Goal: Transaction & Acquisition: Book appointment/travel/reservation

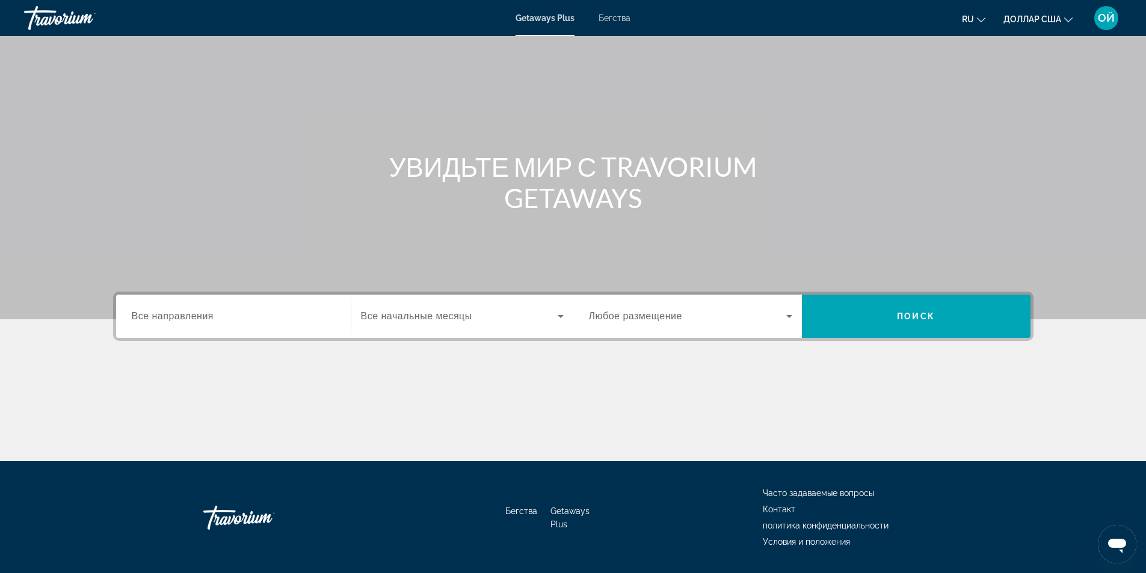
scroll to position [77, 0]
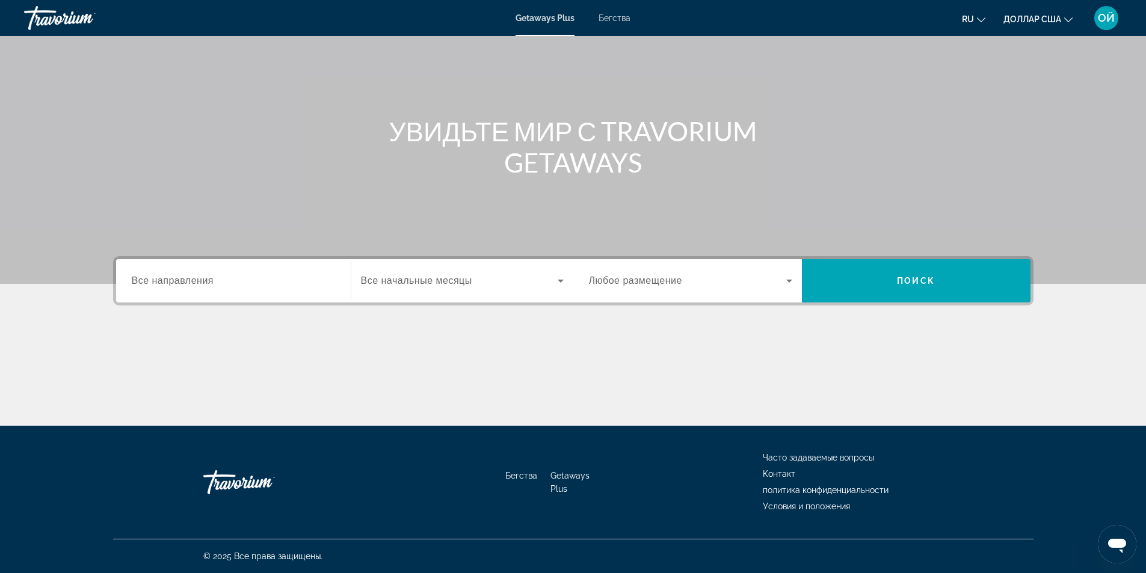
click at [667, 286] on label "Занятость Любое размещение" at bounding box center [635, 281] width 93 height 11
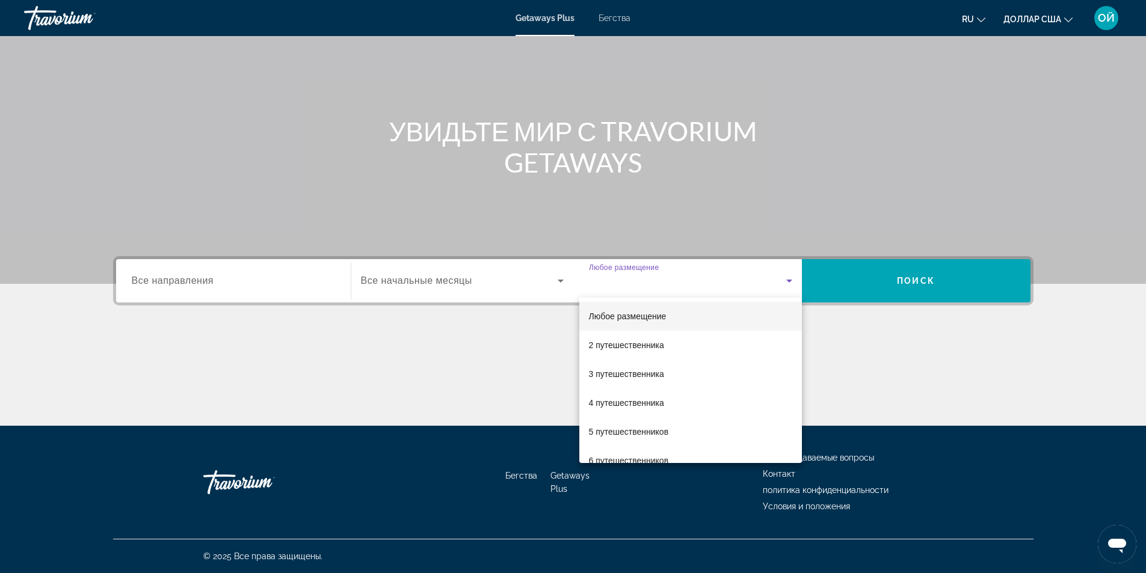
scroll to position [0, 0]
click at [637, 313] on font "Любое размещение" at bounding box center [628, 317] width 78 height 10
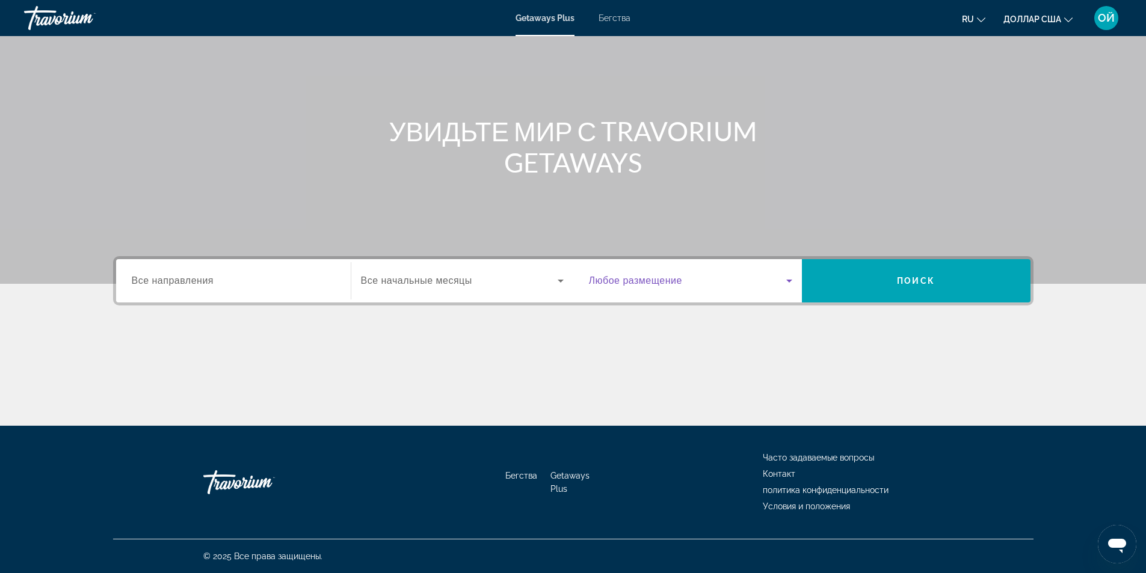
click at [652, 288] on span "Виджет поиска" at bounding box center [687, 281] width 197 height 14
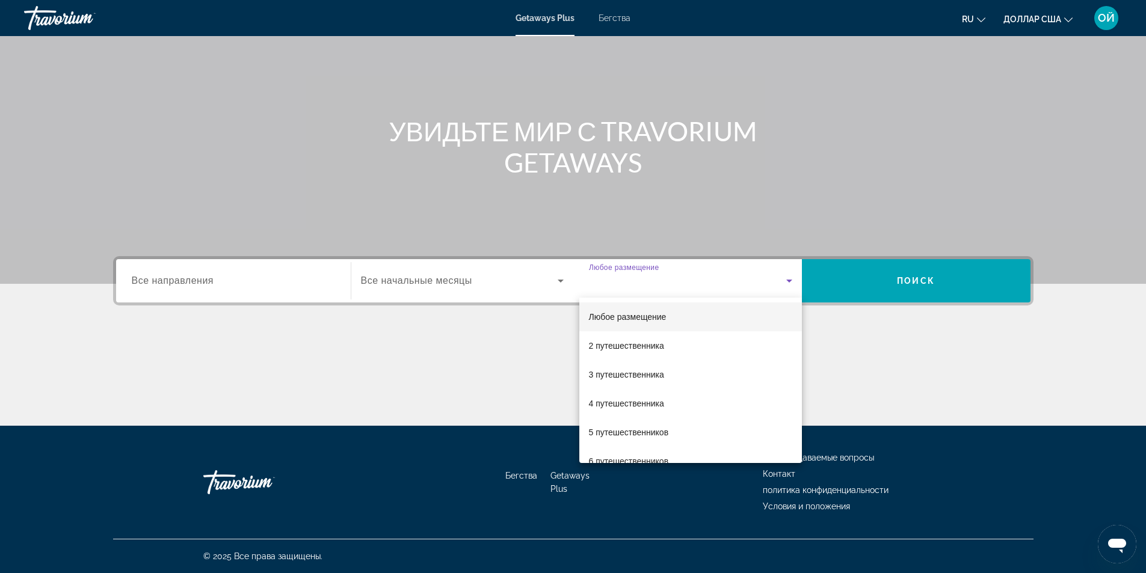
click at [475, 285] on div at bounding box center [573, 286] width 1146 height 573
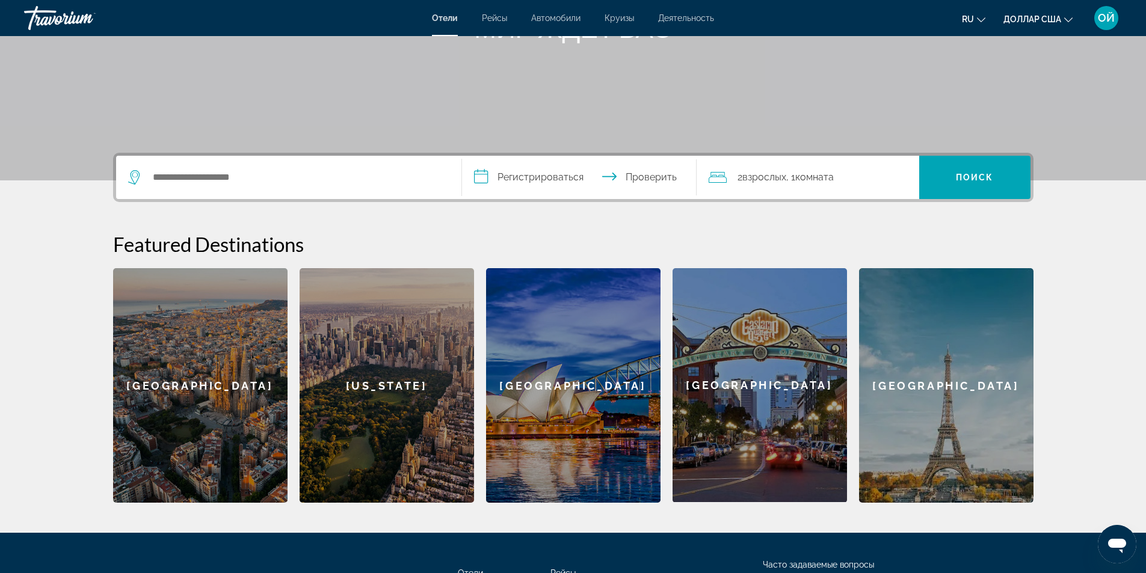
scroll to position [288, 0]
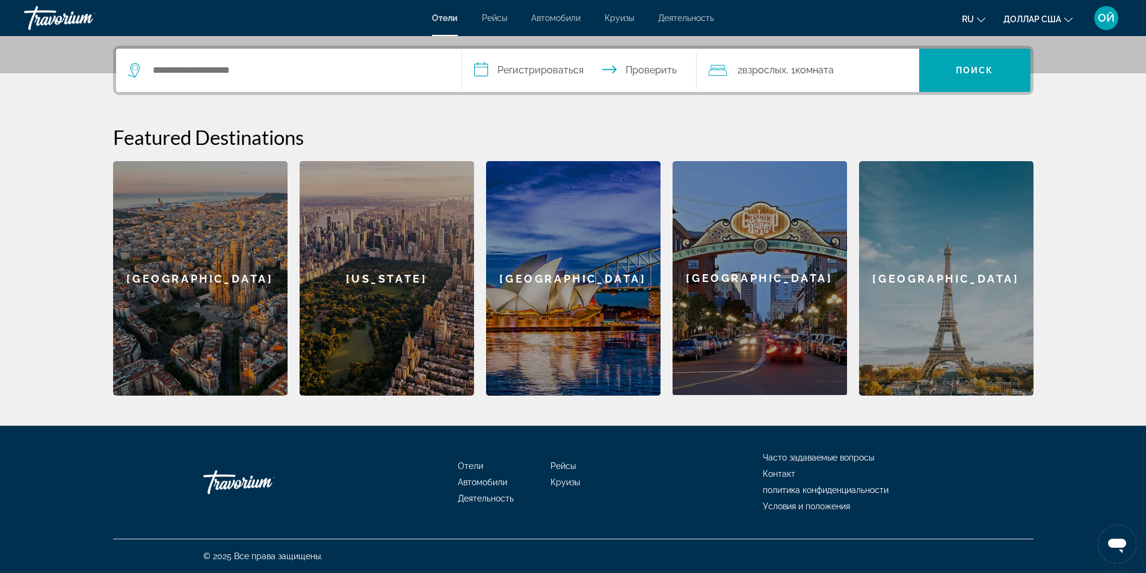
click at [619, 17] on font "Круизы" at bounding box center [619, 18] width 29 height 10
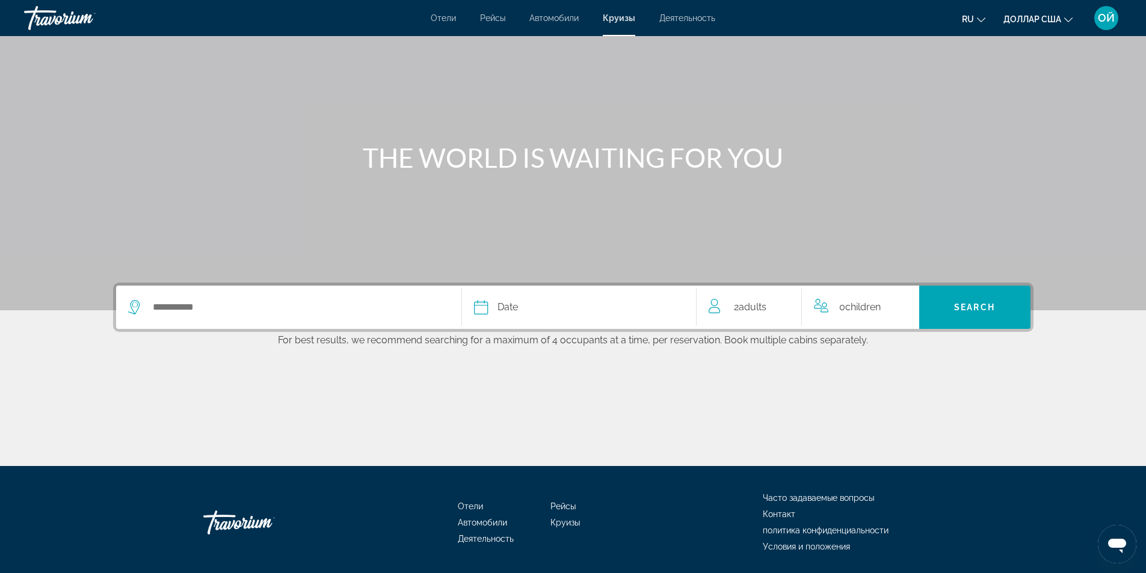
scroll to position [91, 0]
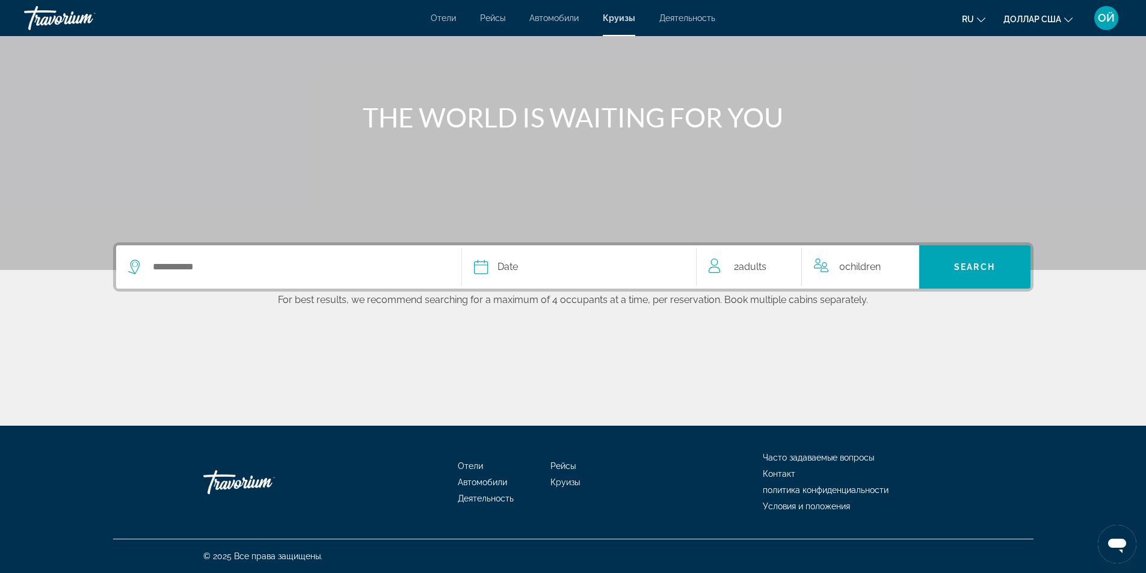
click at [494, 265] on div "Date" at bounding box center [579, 267] width 210 height 17
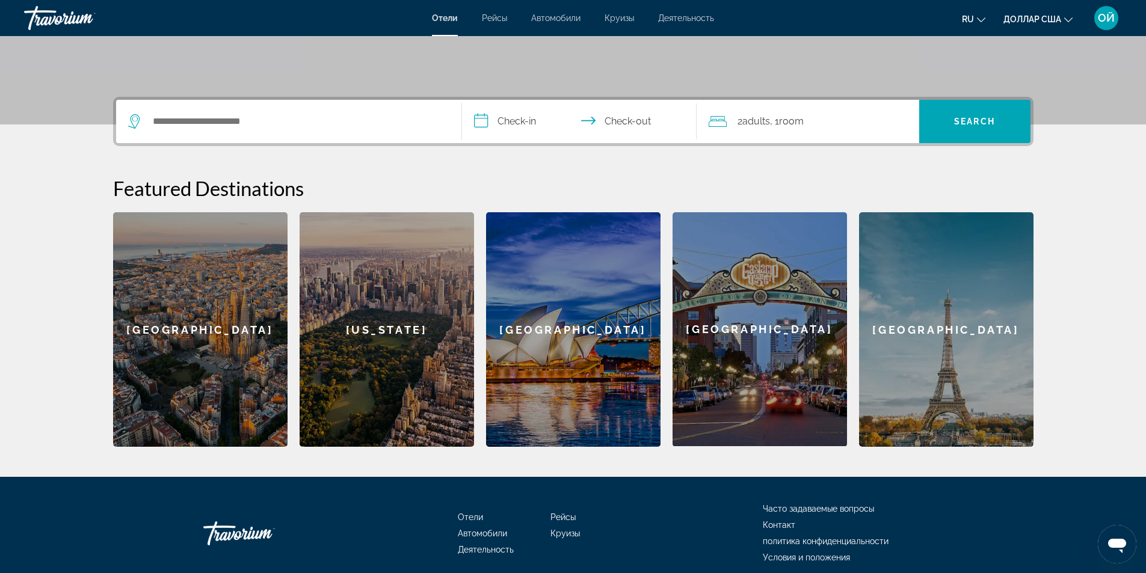
scroll to position [241, 0]
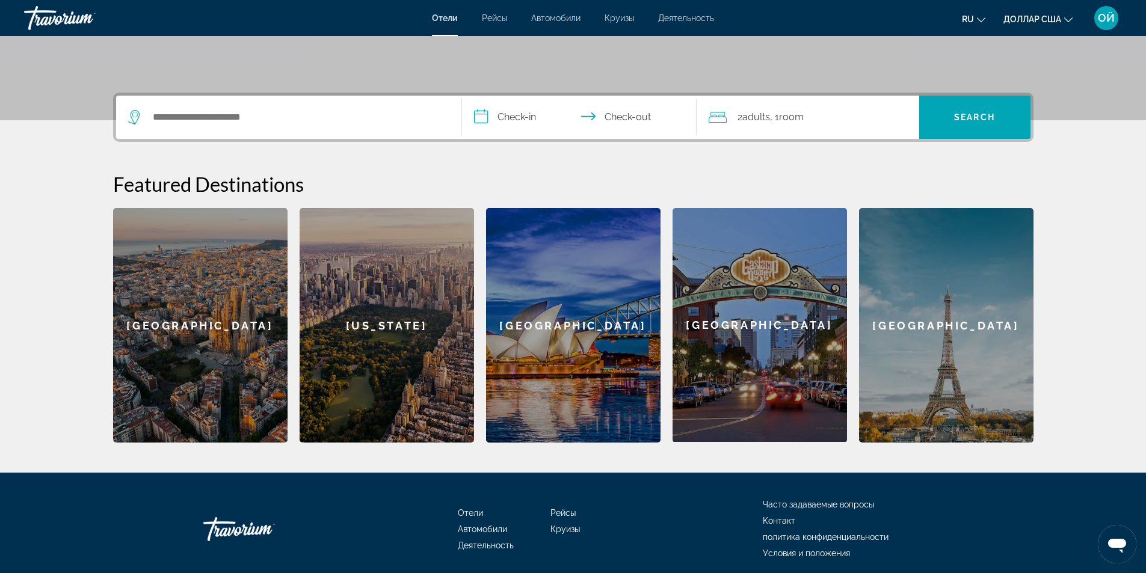
click at [589, 123] on input "**********" at bounding box center [581, 119] width 239 height 47
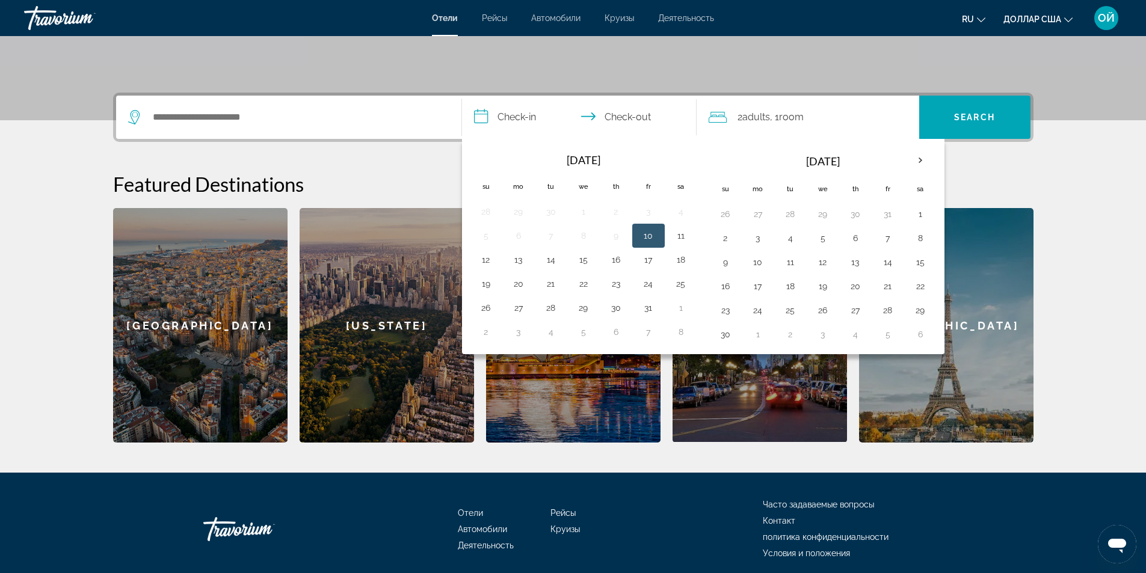
scroll to position [288, 0]
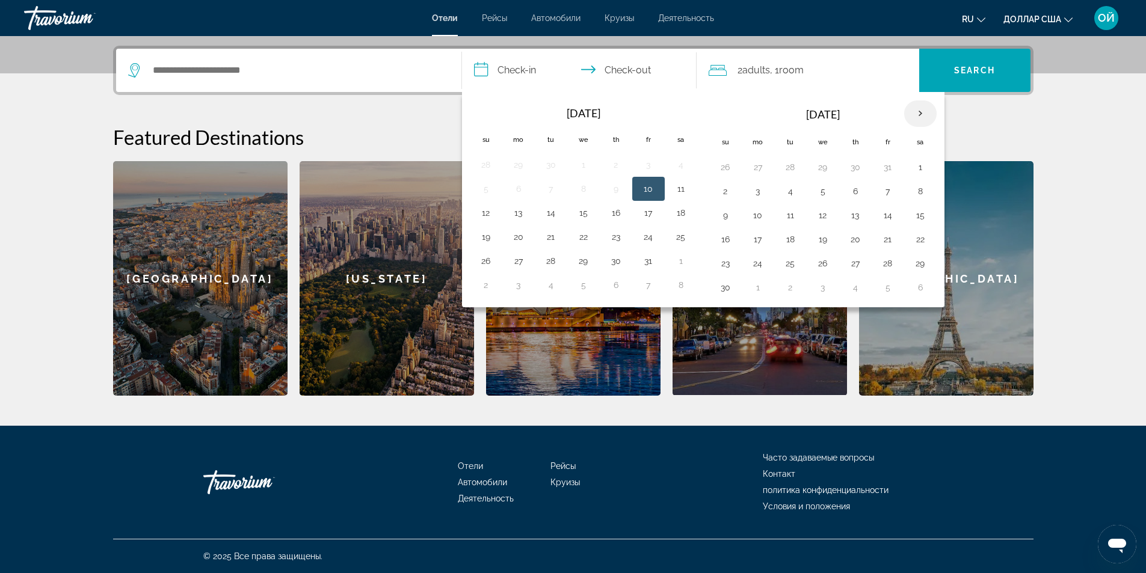
click at [922, 114] on th "Next month" at bounding box center [920, 113] width 32 height 26
click at [915, 111] on th "Next month" at bounding box center [920, 113] width 32 height 26
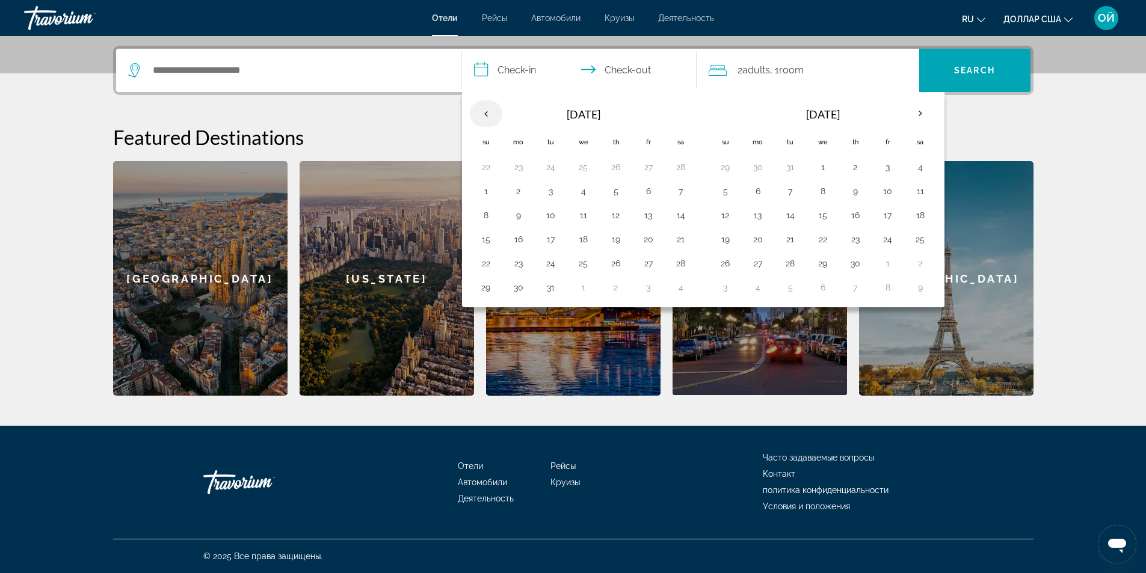
click at [484, 110] on th "Previous month" at bounding box center [486, 113] width 32 height 26
click at [725, 214] on button "8" at bounding box center [725, 215] width 19 height 17
click at [882, 212] on button "13" at bounding box center [888, 215] width 19 height 17
type input "**********"
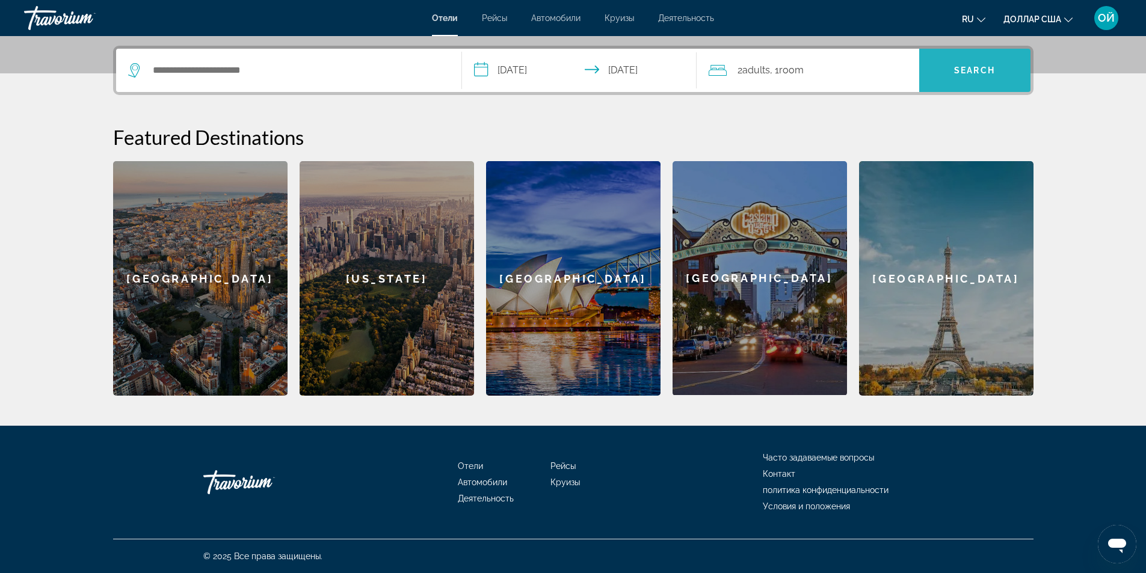
click at [1005, 60] on span "Search" at bounding box center [974, 70] width 111 height 29
click at [977, 63] on span "Search" at bounding box center [974, 70] width 111 height 29
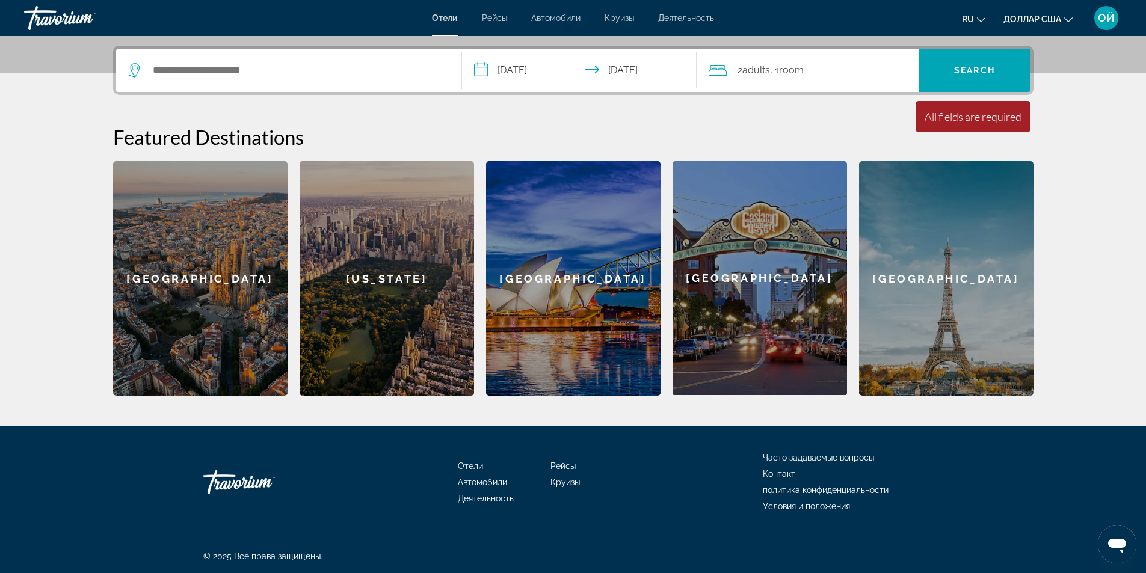
click at [939, 261] on div "[GEOGRAPHIC_DATA]" at bounding box center [946, 278] width 175 height 235
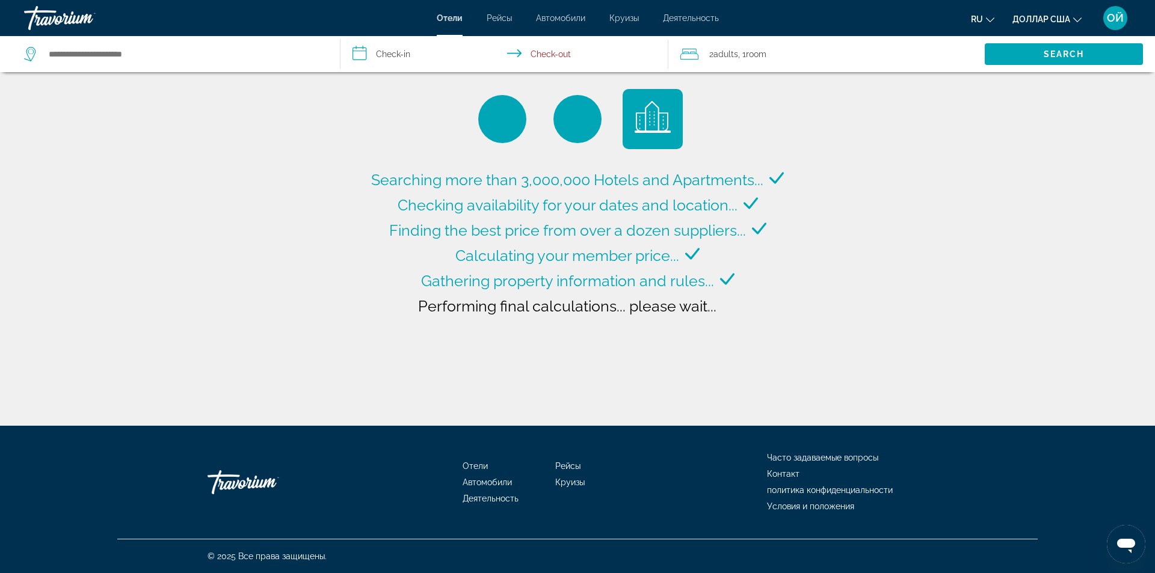
click at [988, 13] on button "ru Английский Español французский Итальяно португальский русский" at bounding box center [982, 18] width 23 height 17
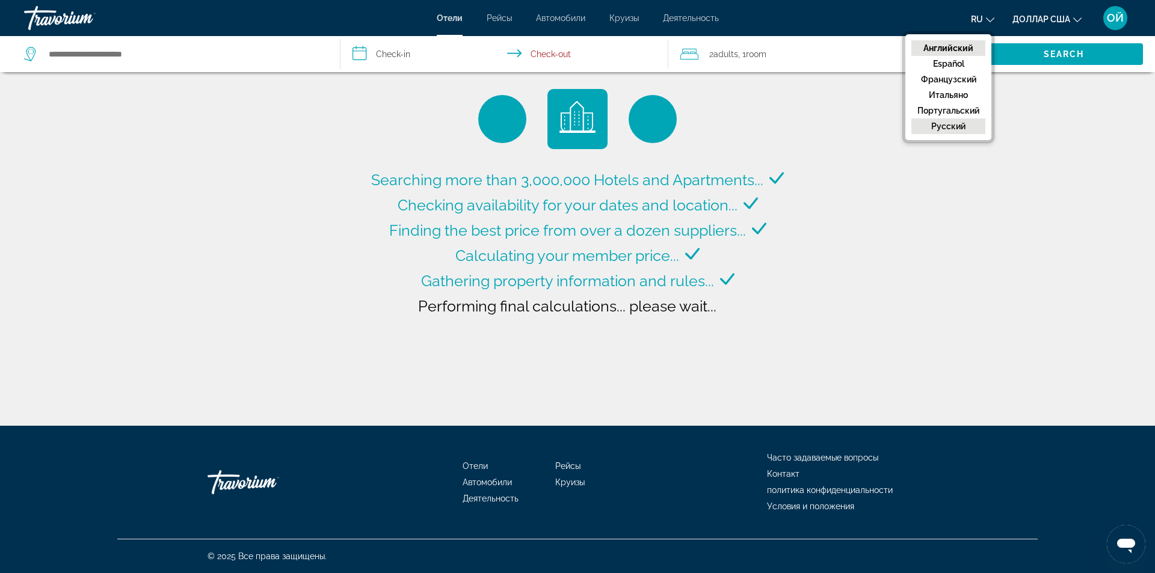
click at [954, 123] on font "русский" at bounding box center [948, 127] width 34 height 10
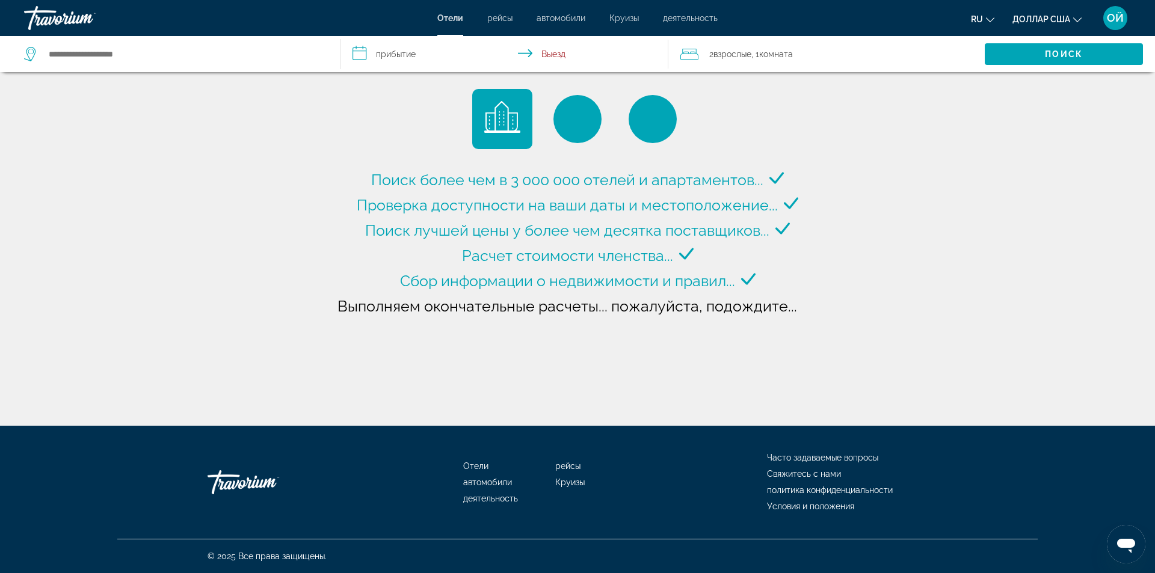
type input "**********"
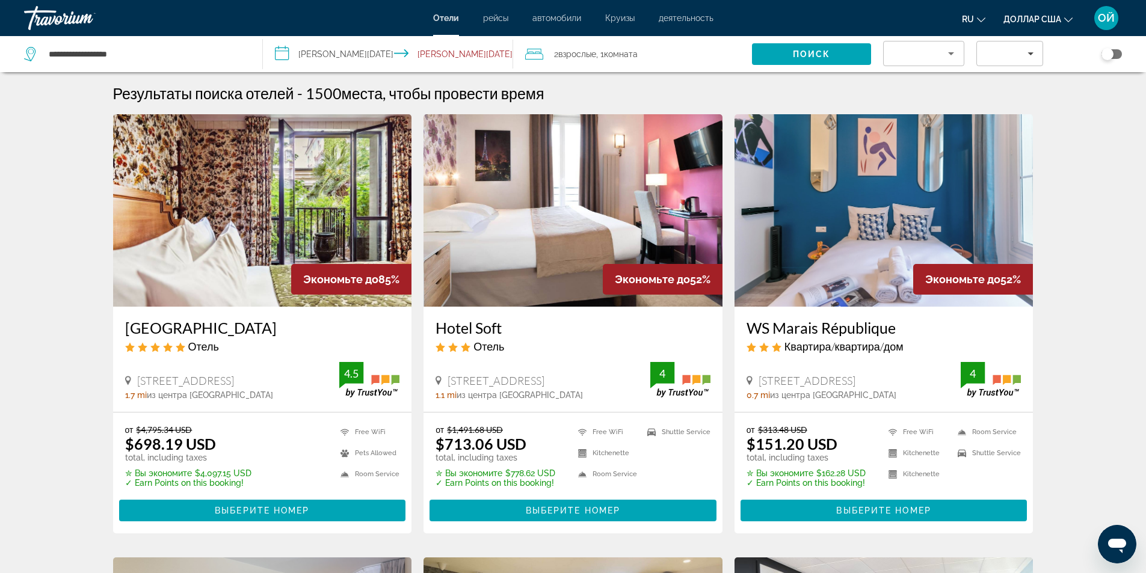
click at [318, 52] on input "**********" at bounding box center [391, 56] width 256 height 40
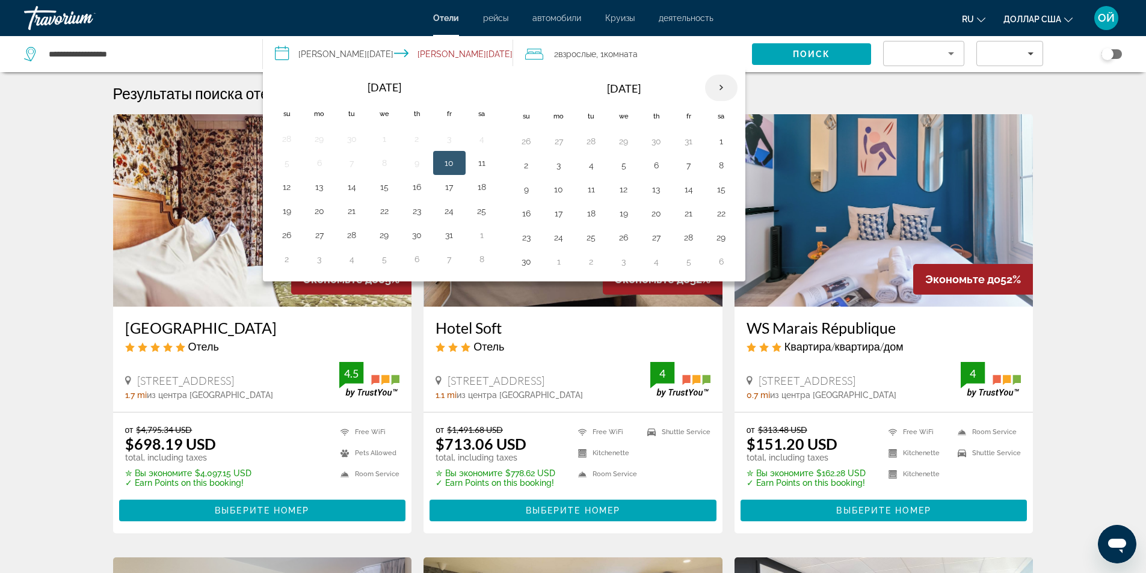
click at [715, 86] on th "Next month" at bounding box center [721, 88] width 32 height 26
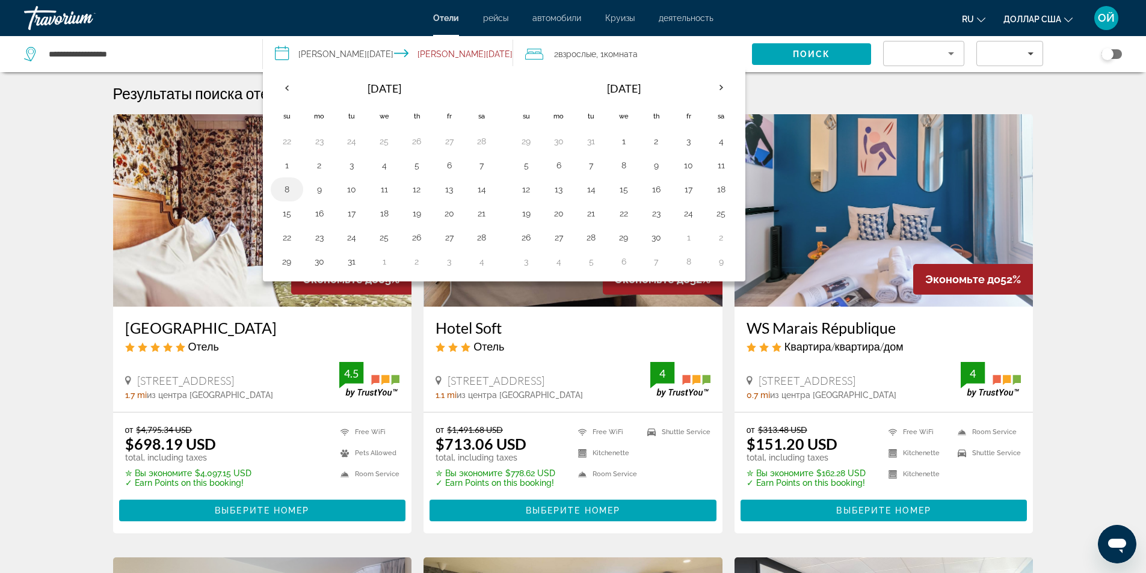
click at [283, 185] on button "8" at bounding box center [286, 189] width 19 height 17
click at [454, 56] on input "**********" at bounding box center [391, 56] width 256 height 40
click at [454, 53] on input "**********" at bounding box center [391, 56] width 256 height 40
click at [718, 81] on th "Next month" at bounding box center [721, 88] width 32 height 26
click at [587, 55] on span "Взрослые" at bounding box center [577, 54] width 38 height 10
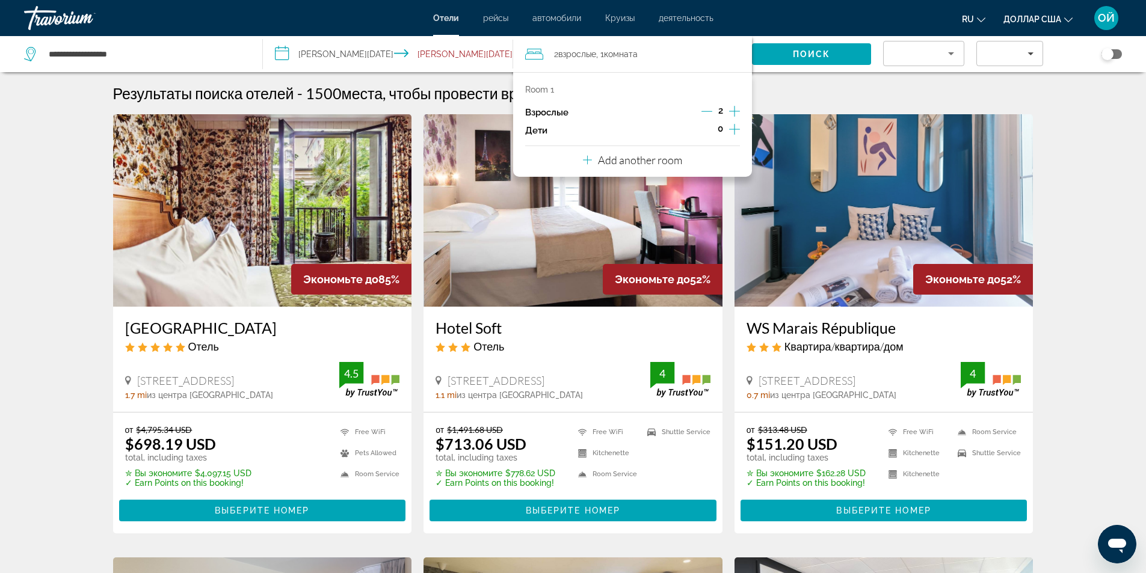
click at [708, 111] on icon "Decrement adults" at bounding box center [707, 111] width 11 height 11
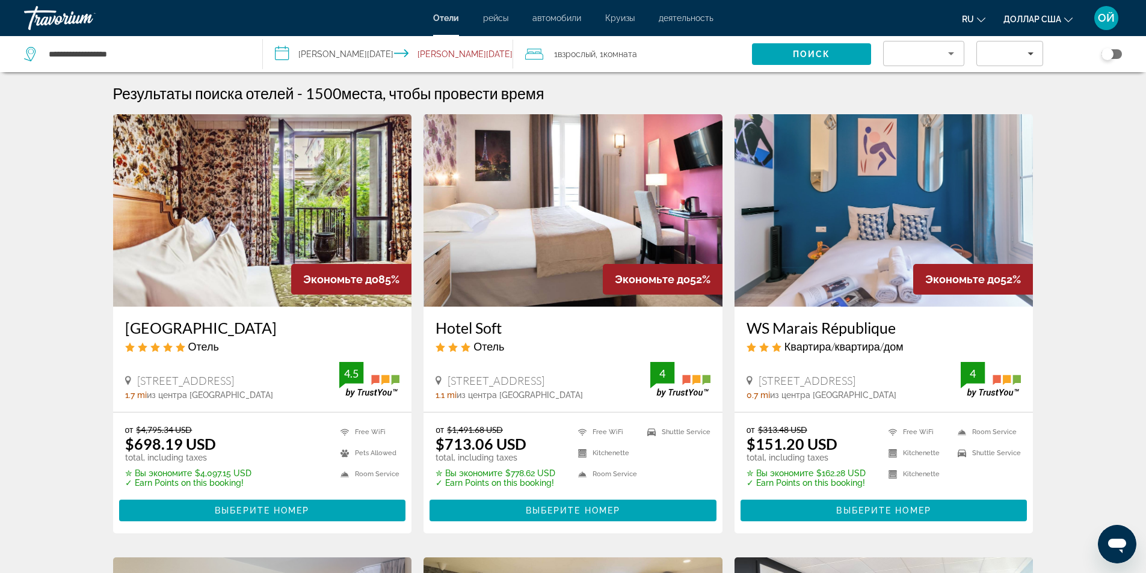
click at [323, 57] on input "**********" at bounding box center [391, 56] width 256 height 40
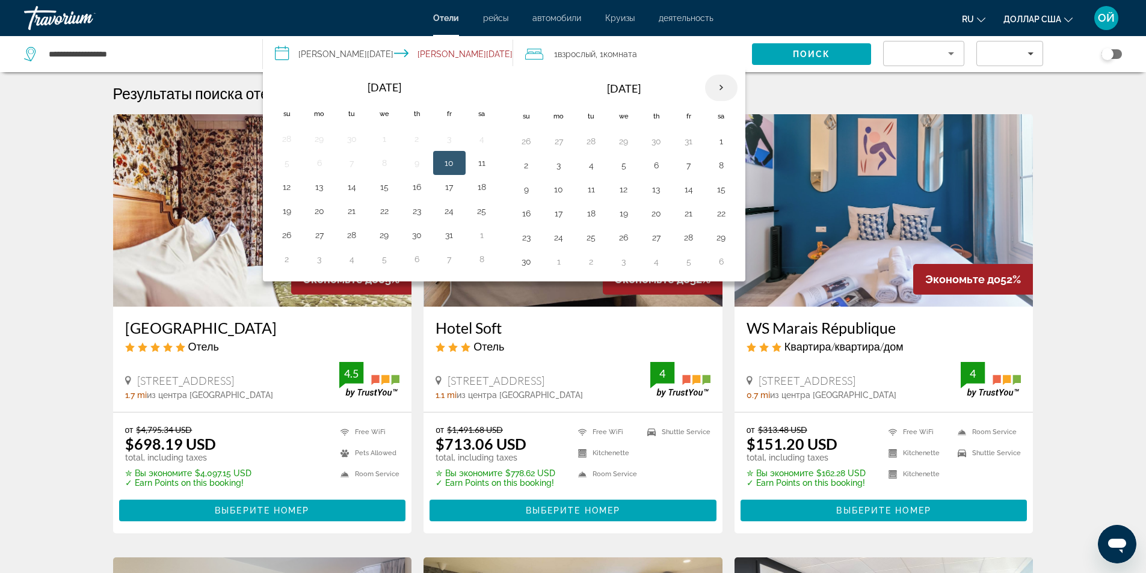
click at [720, 88] on th "Next month" at bounding box center [721, 88] width 32 height 26
click at [720, 87] on th "Next month" at bounding box center [721, 88] width 32 height 26
click at [721, 87] on th "Next month" at bounding box center [721, 88] width 32 height 26
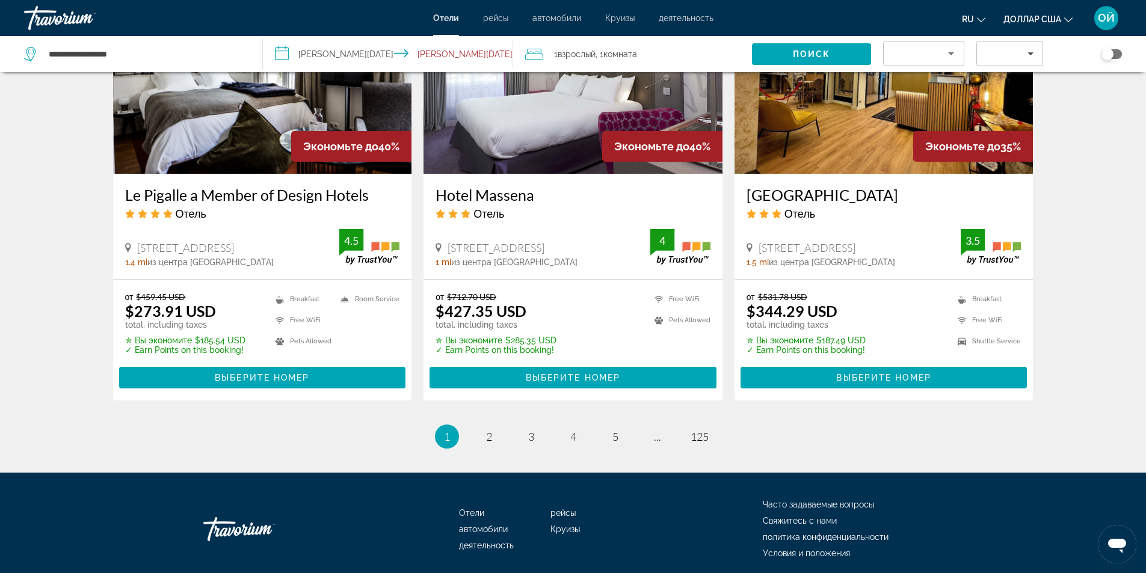
scroll to position [1451, 0]
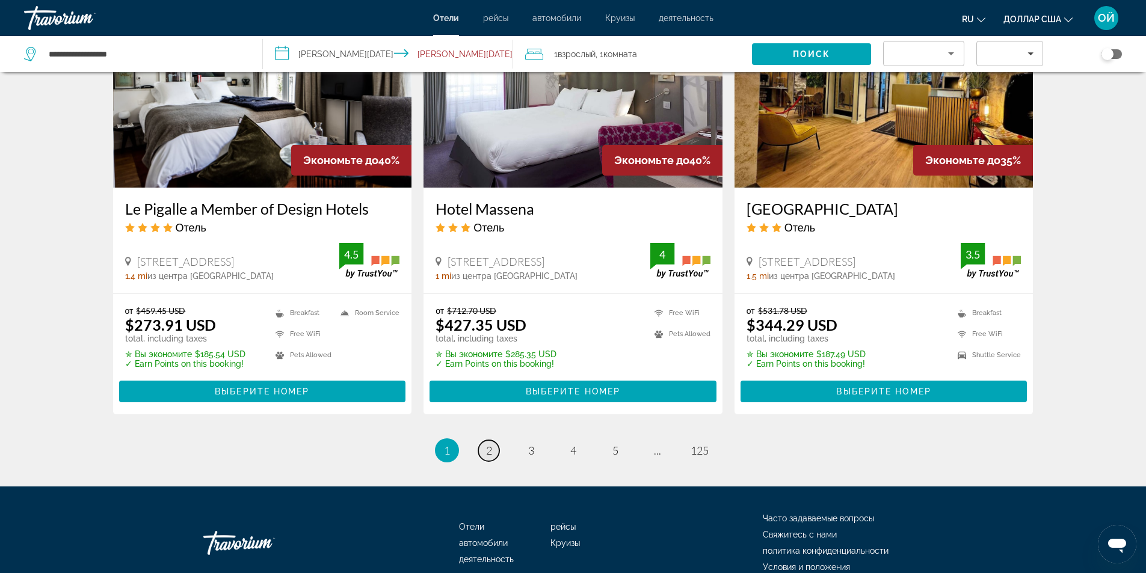
click at [488, 451] on span "2" at bounding box center [489, 450] width 6 height 13
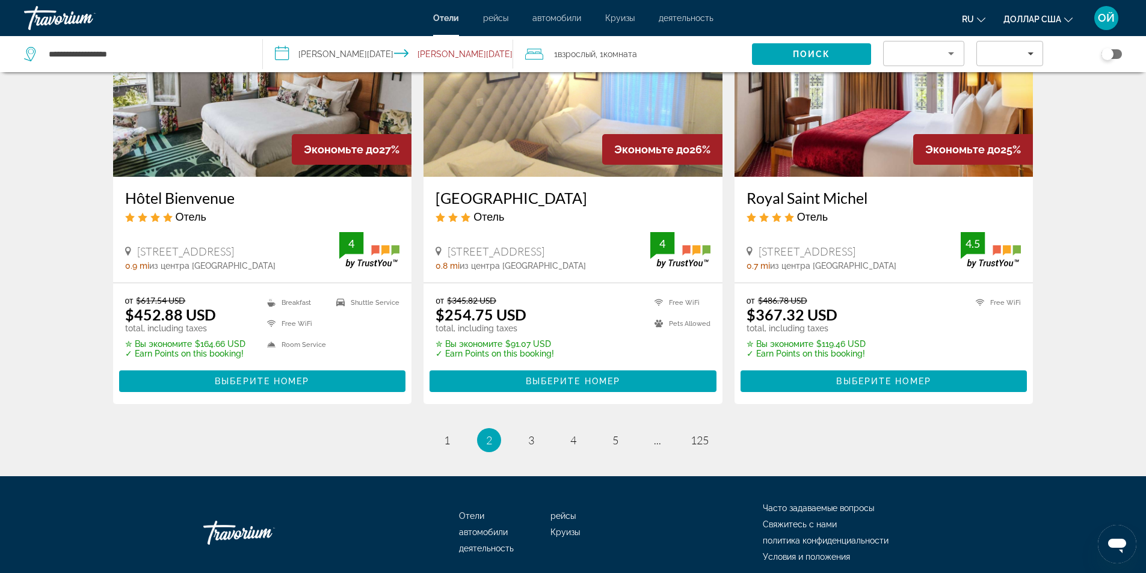
scroll to position [1548, 0]
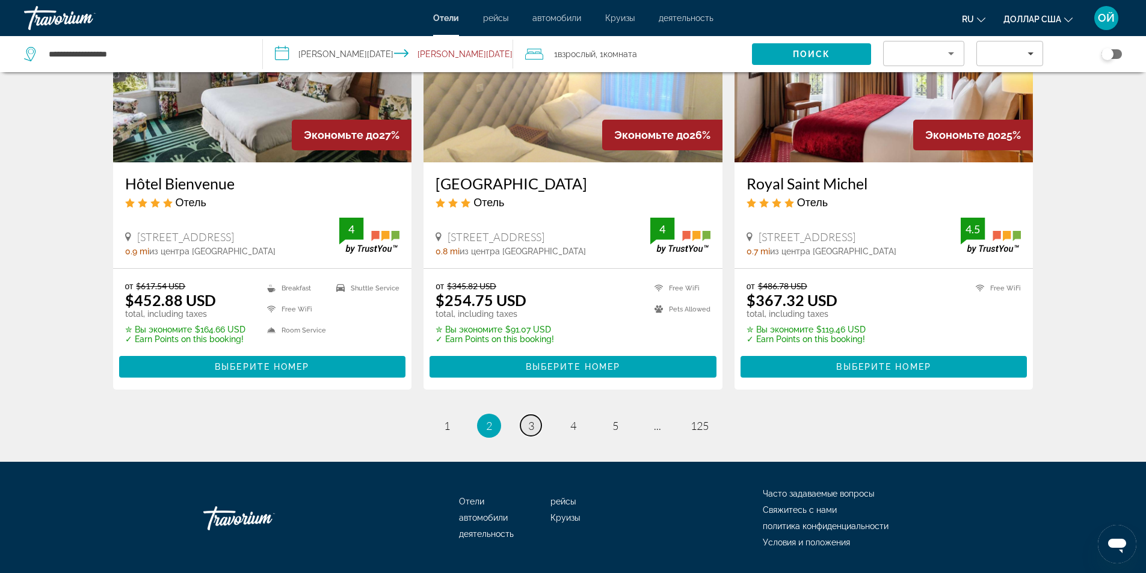
click at [531, 415] on link "page 3" at bounding box center [530, 425] width 21 height 21
